Goal: Navigation & Orientation: Find specific page/section

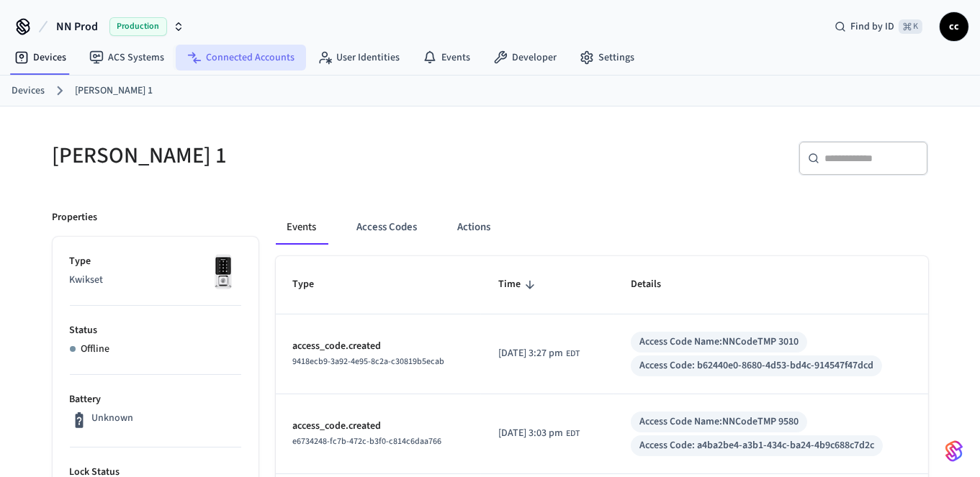
click at [259, 56] on link "Connected Accounts" at bounding box center [241, 58] width 130 height 26
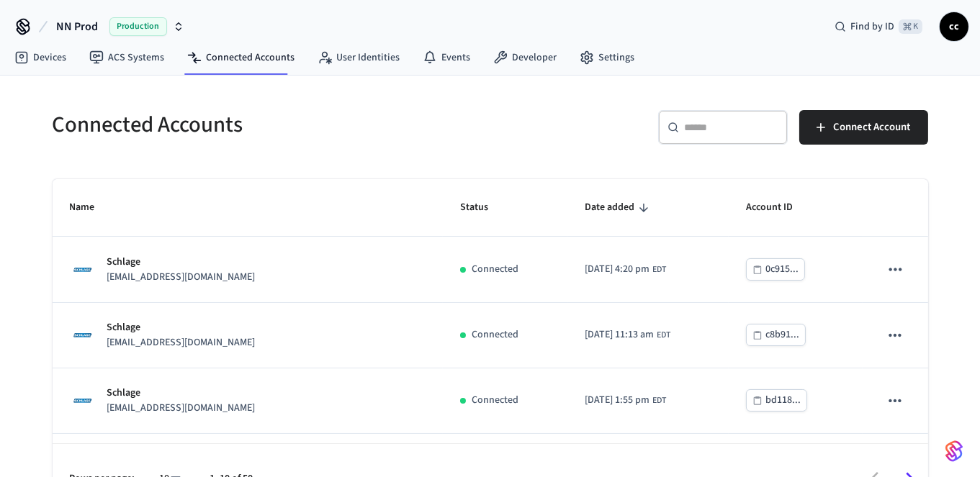
click at [692, 137] on div "​ ​" at bounding box center [723, 127] width 130 height 35
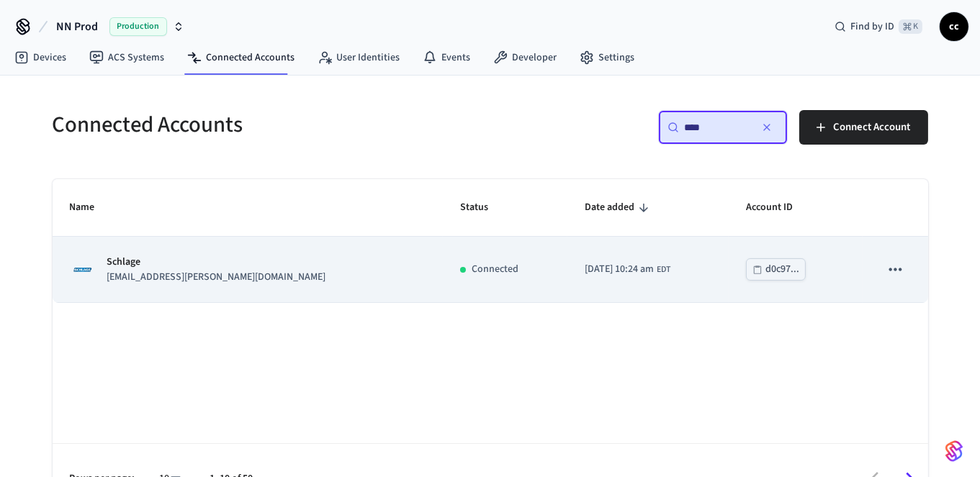
type input "****"
click at [459, 260] on td "Connected" at bounding box center [505, 270] width 125 height 66
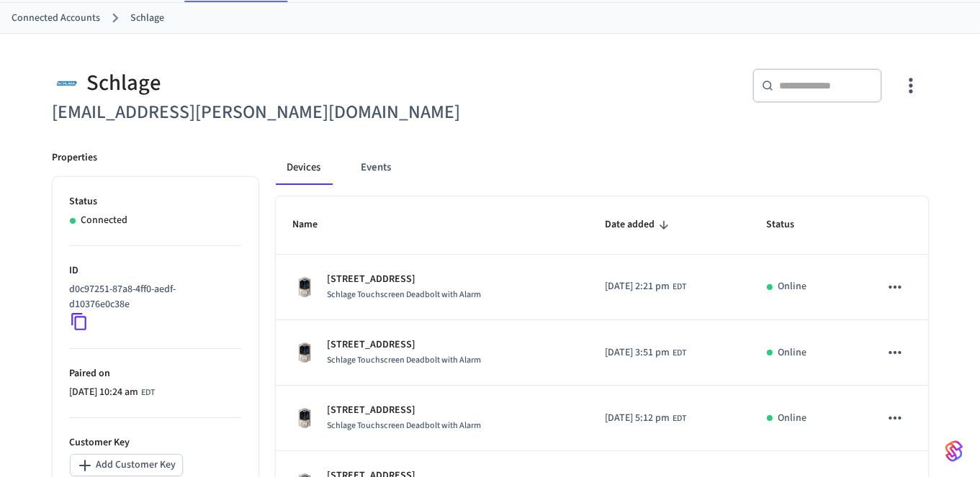
scroll to position [81, 0]
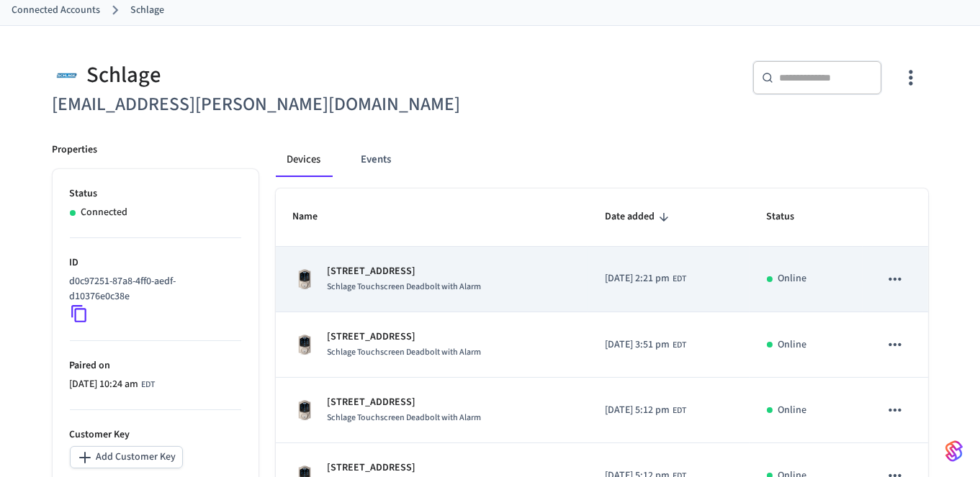
click at [464, 273] on p "[STREET_ADDRESS]" at bounding box center [405, 271] width 154 height 15
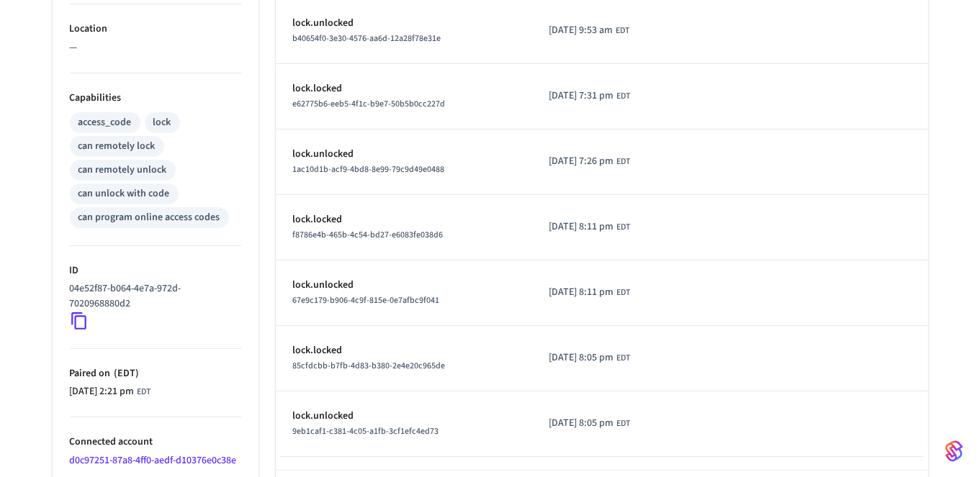
scroll to position [570, 0]
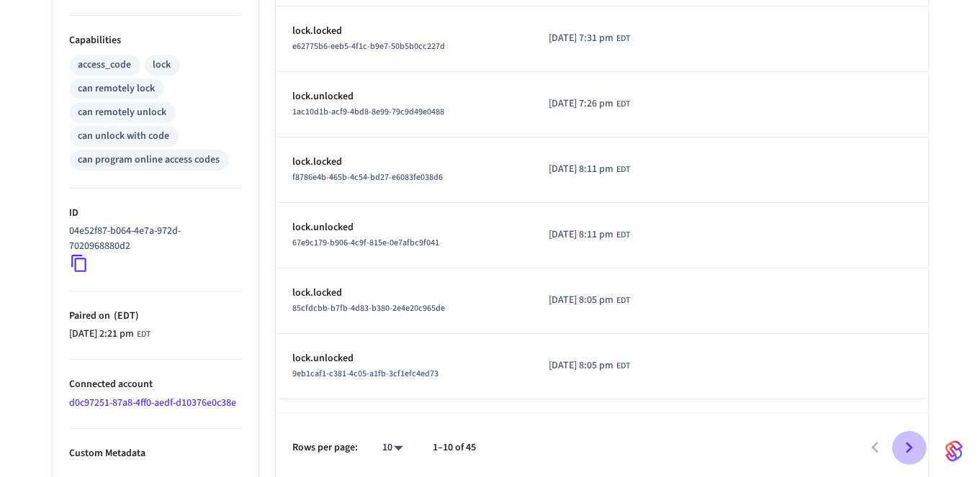
click at [903, 443] on icon "Go to next page" at bounding box center [909, 448] width 22 height 22
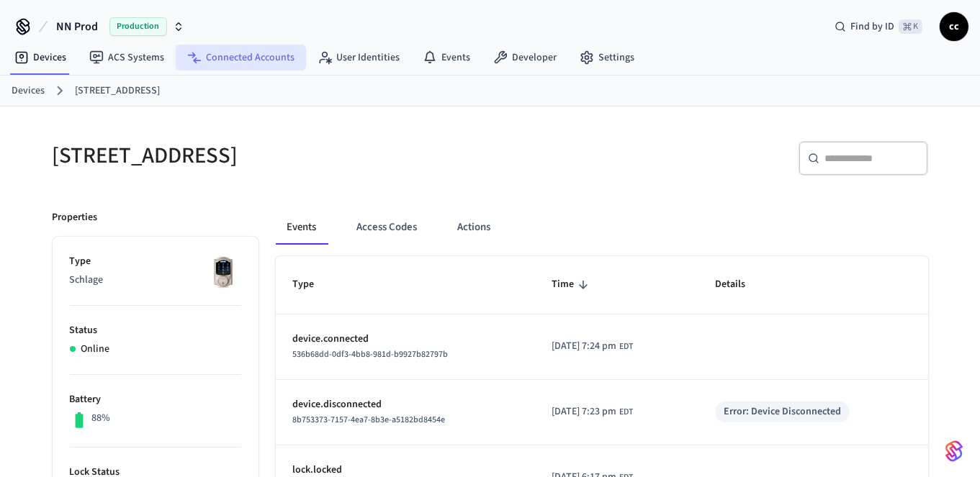
click at [261, 60] on link "Connected Accounts" at bounding box center [241, 58] width 130 height 26
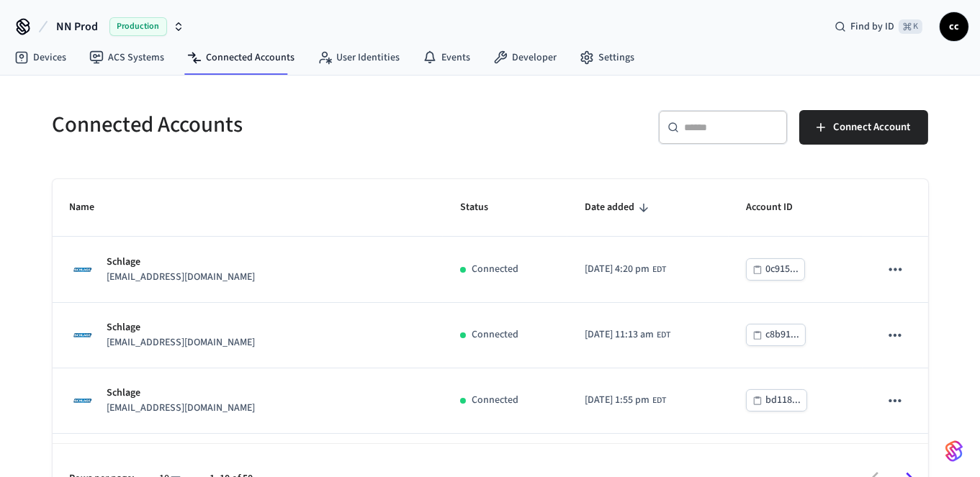
click at [726, 138] on div "​ ​" at bounding box center [723, 127] width 130 height 35
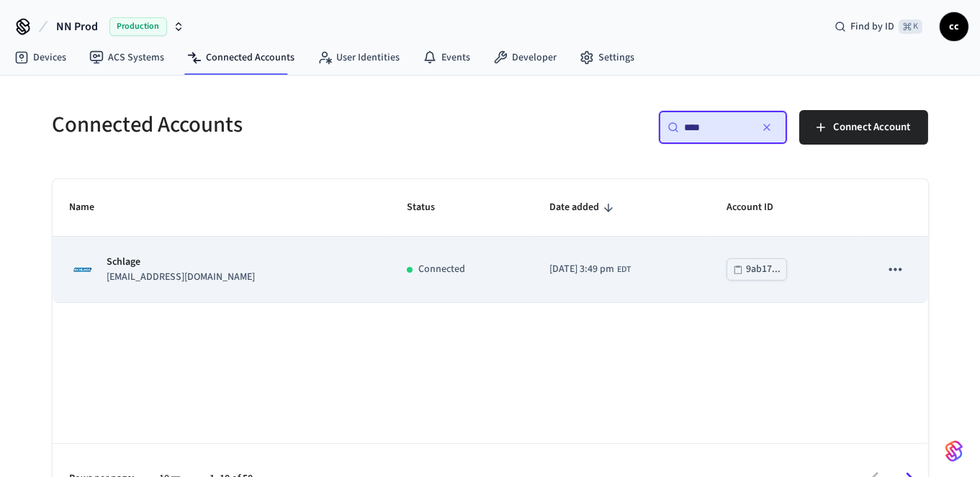
type input "****"
click at [605, 279] on td "[DATE] 3:49 pm EDT" at bounding box center [621, 270] width 178 height 66
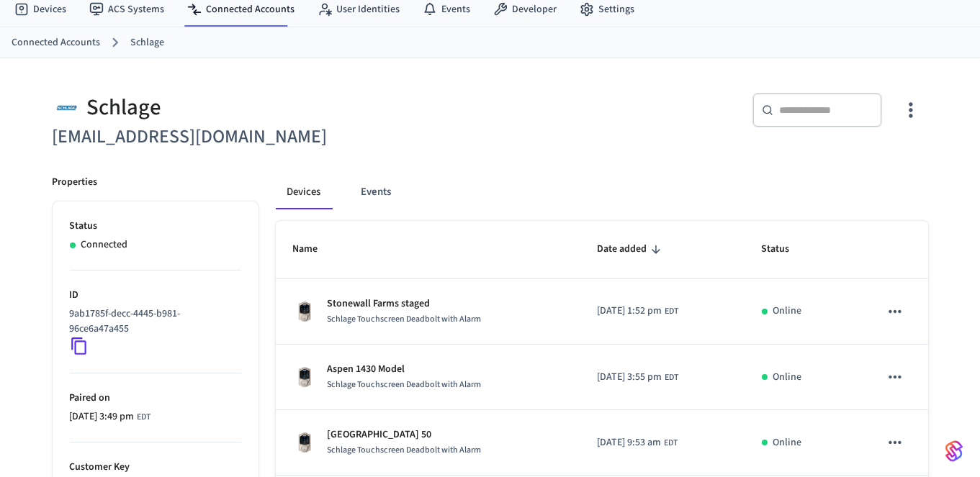
scroll to position [50, 0]
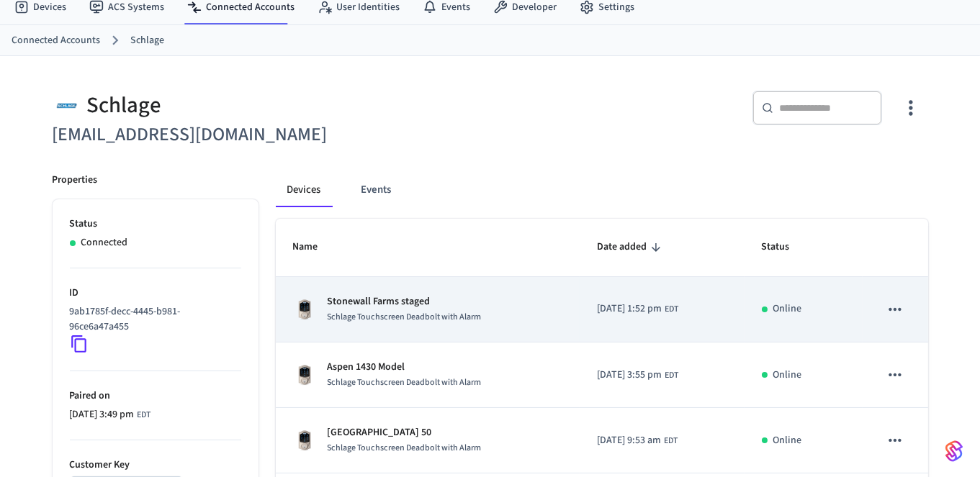
click at [479, 315] on span "Schlage Touchscreen Deadbolt with Alarm" at bounding box center [405, 317] width 154 height 12
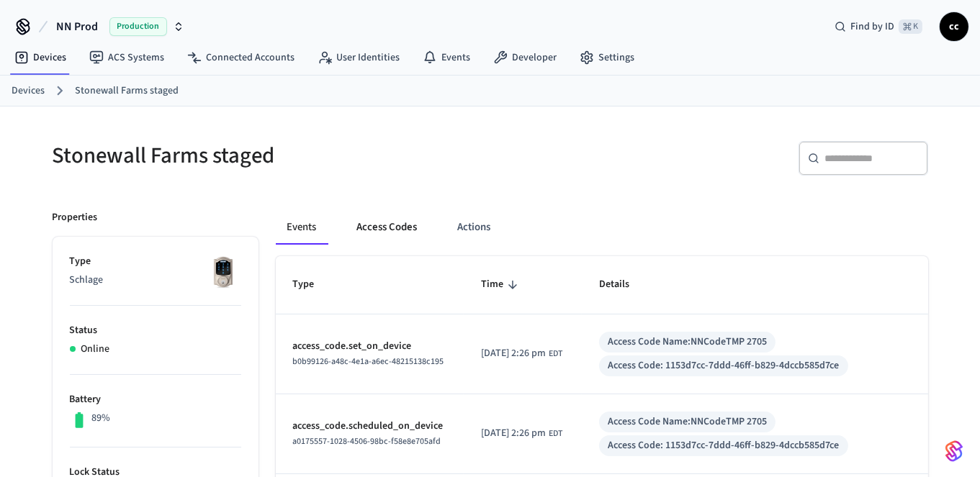
click at [376, 225] on button "Access Codes" at bounding box center [388, 227] width 84 height 35
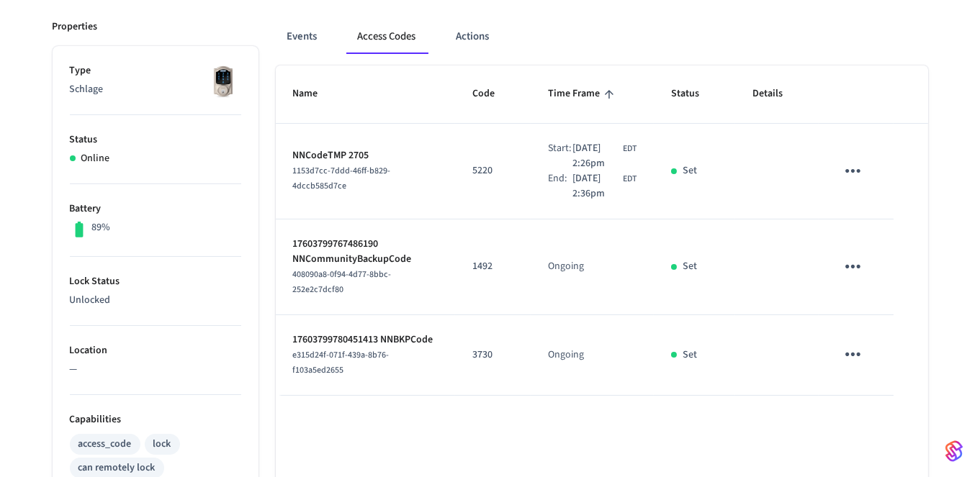
scroll to position [192, 0]
